Goal: Task Accomplishment & Management: Use online tool/utility

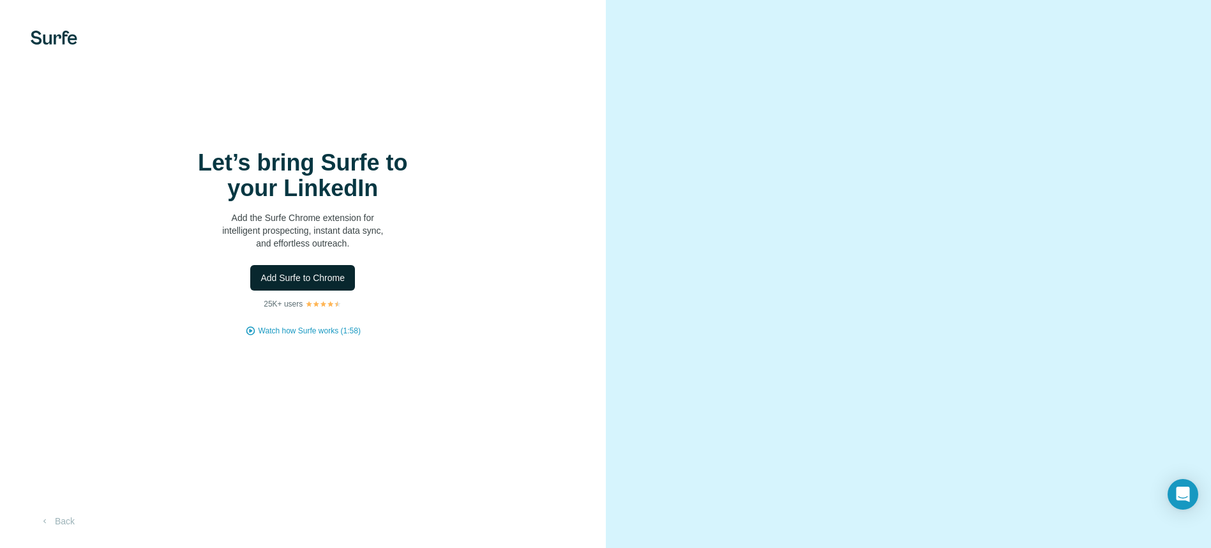
click at [312, 284] on span "Add Surfe to Chrome" at bounding box center [303, 277] width 84 height 13
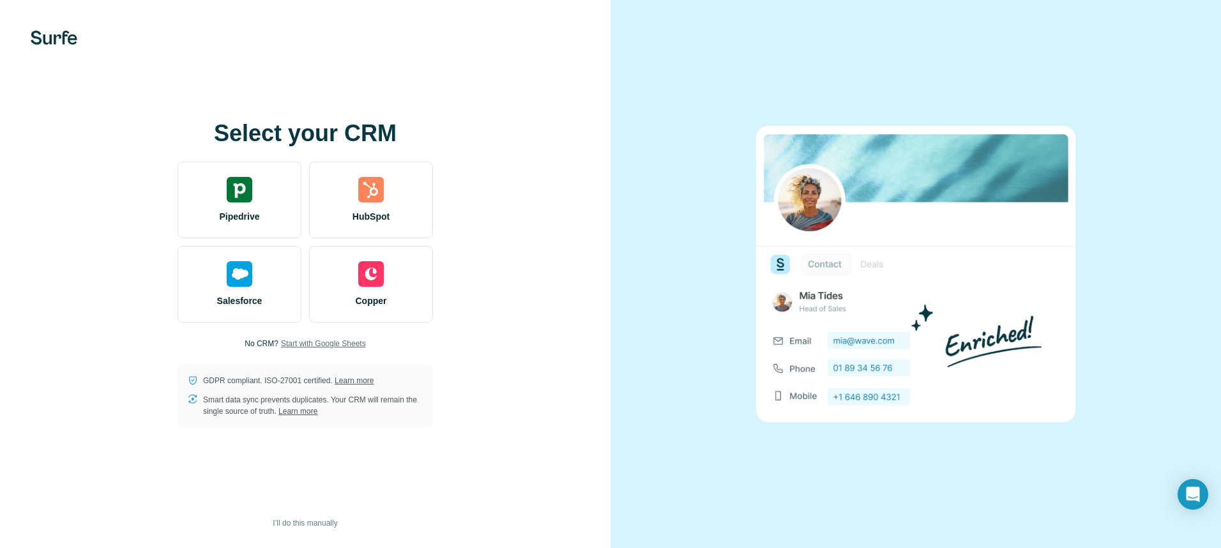
click at [318, 344] on span "Start with Google Sheets" at bounding box center [323, 343] width 85 height 11
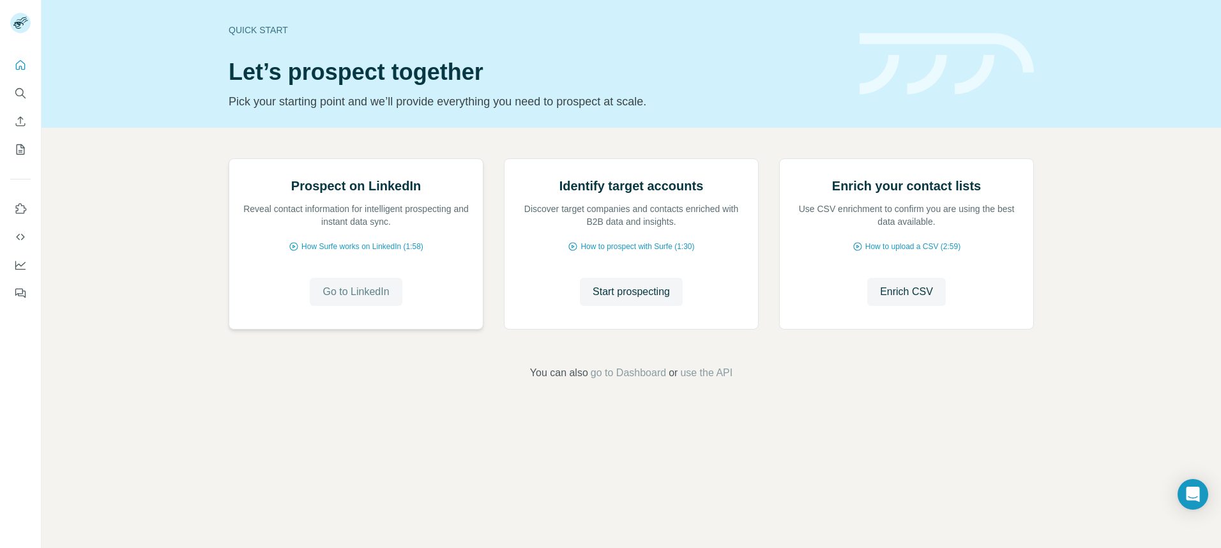
click at [347, 299] on span "Go to LinkedIn" at bounding box center [355, 291] width 66 height 15
click at [898, 299] on span "Enrich CSV" at bounding box center [906, 291] width 53 height 15
